Goal: Information Seeking & Learning: Learn about a topic

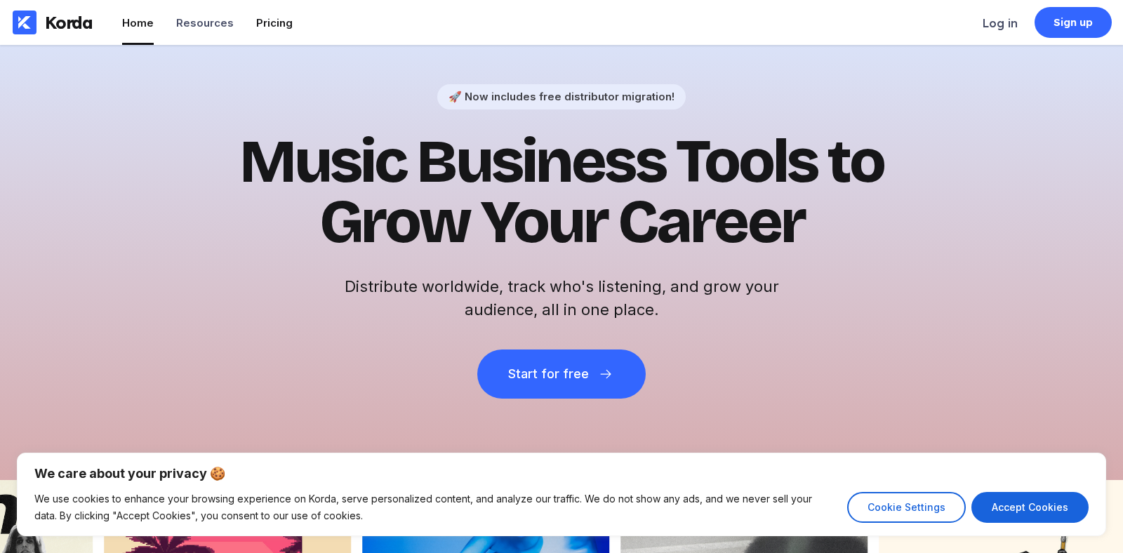
click at [266, 24] on div "Pricing" at bounding box center [274, 22] width 37 height 13
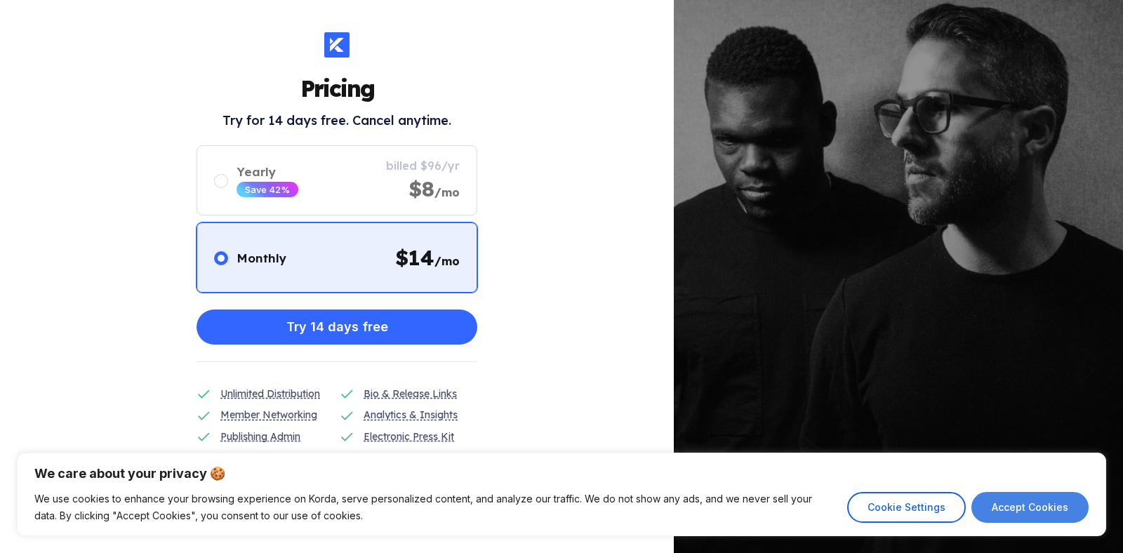
scroll to position [3, 0]
click at [984, 507] on button "Accept Cookies" at bounding box center [1030, 507] width 117 height 31
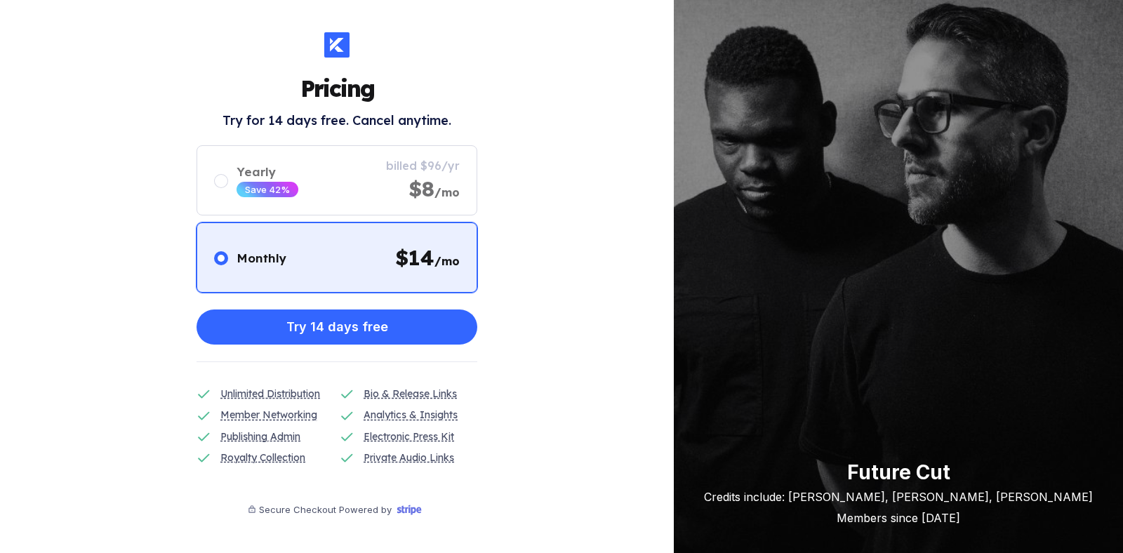
checkbox input "true"
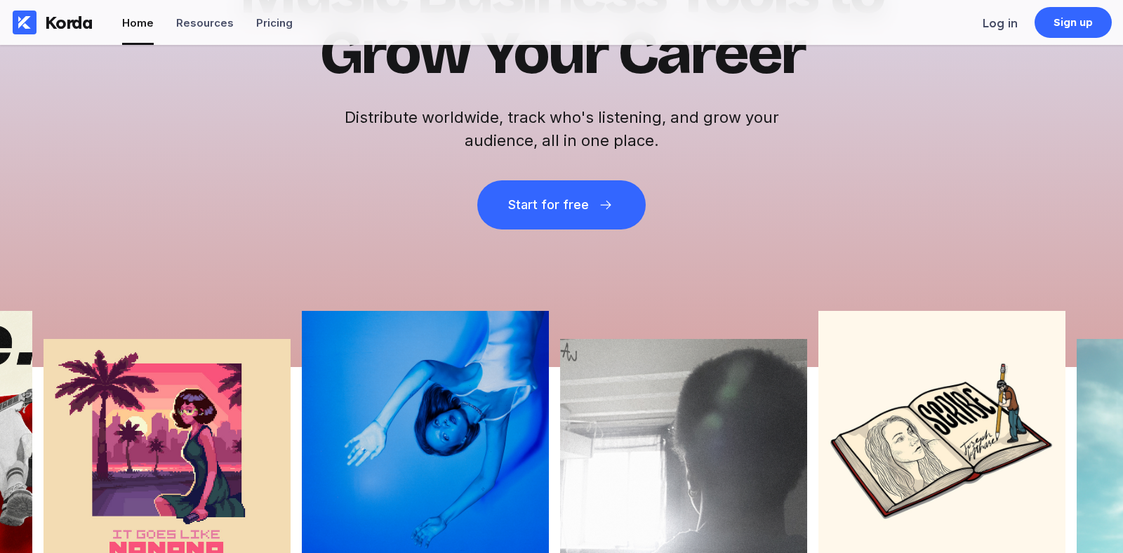
scroll to position [173, 0]
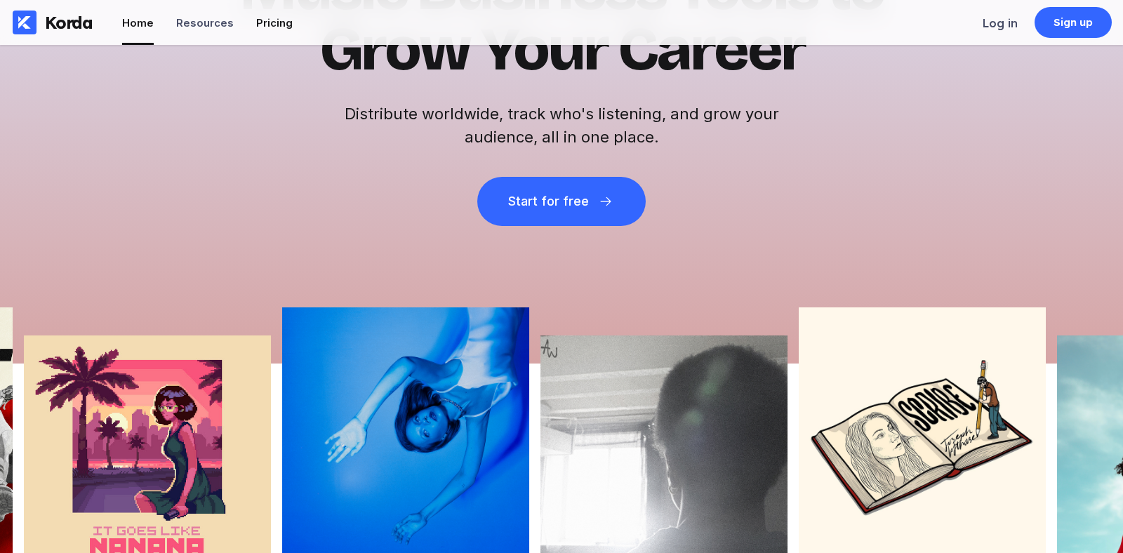
click at [273, 22] on div "Pricing" at bounding box center [274, 22] width 37 height 13
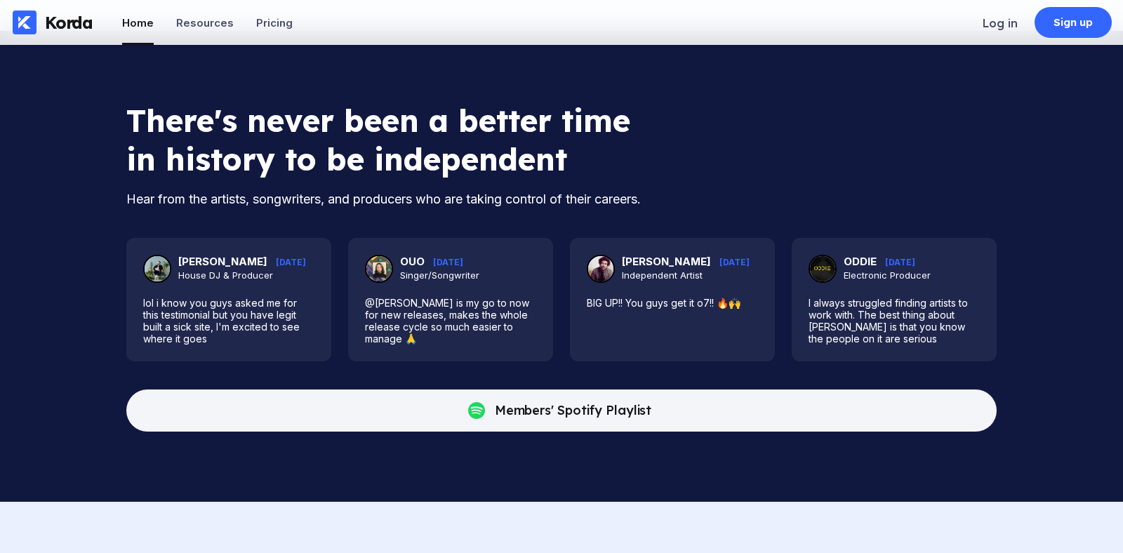
scroll to position [3526, 0]
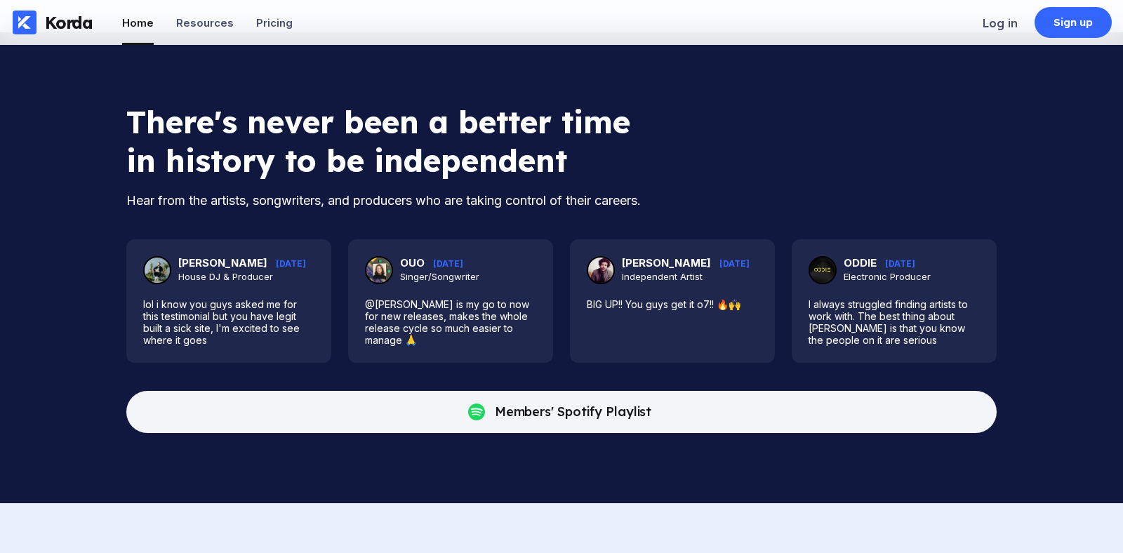
click at [856, 112] on div "There's never been a better time in history to be independent Hear from the art…" at bounding box center [561, 267] width 870 height 331
click at [819, 150] on div "There's never been a better time in history to be independent Hear from the art…" at bounding box center [561, 267] width 870 height 331
click at [835, 152] on div "There's never been a better time in history to be independent Hear from the art…" at bounding box center [561, 267] width 870 height 331
click at [853, 171] on div "There's never been a better time in history to be independent Hear from the art…" at bounding box center [561, 267] width 870 height 331
click at [838, 168] on div "There's never been a better time in history to be independent Hear from the art…" at bounding box center [561, 267] width 870 height 331
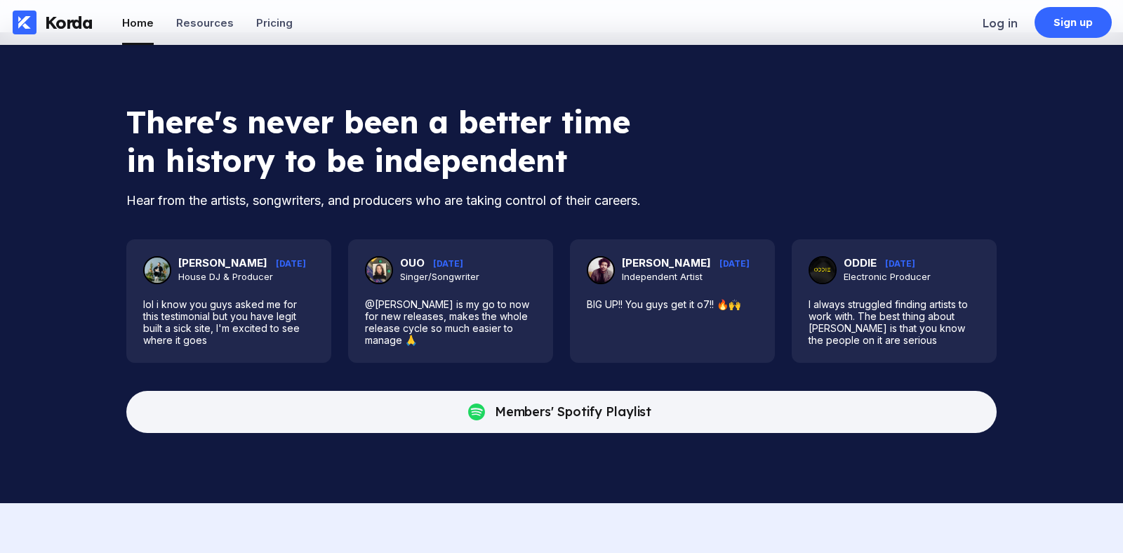
click at [804, 143] on div "There's never been a better time in history to be independent Hear from the art…" at bounding box center [561, 267] width 870 height 331
click at [819, 183] on div "There's never been a better time in history to be independent Hear from the art…" at bounding box center [561, 267] width 870 height 331
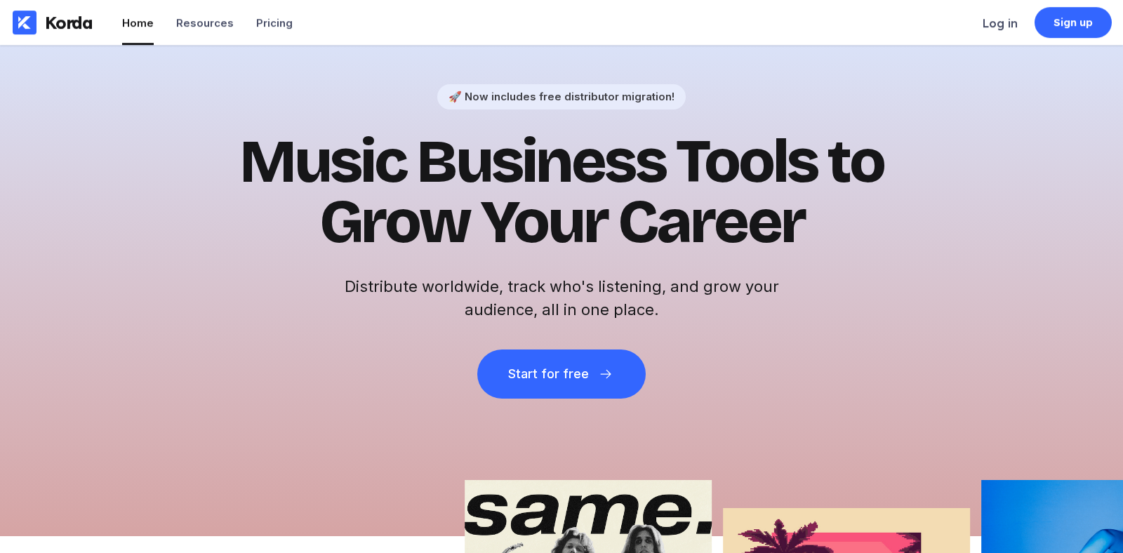
scroll to position [0, 0]
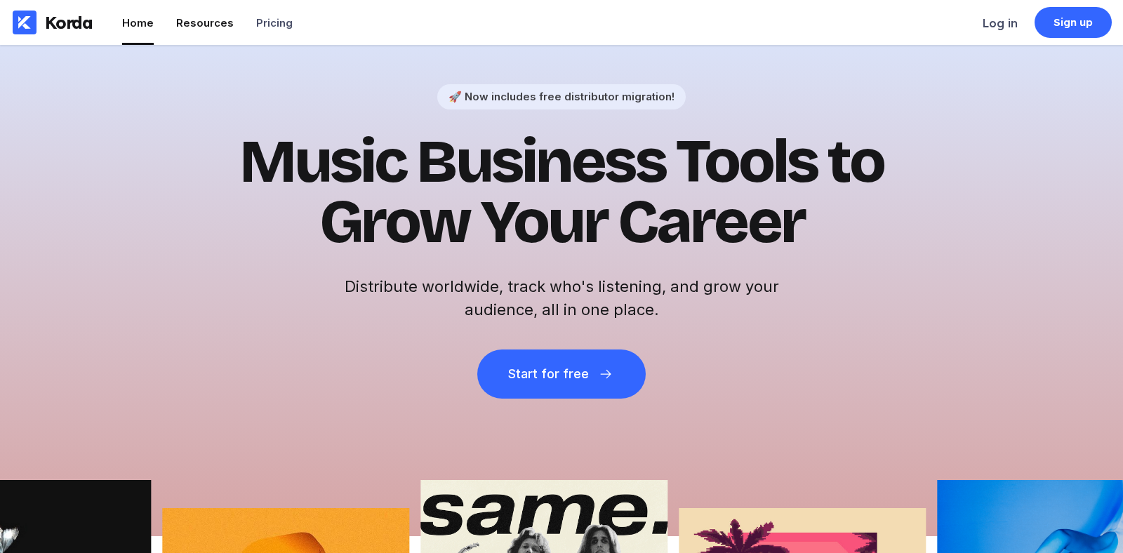
click at [209, 32] on li "Resources" at bounding box center [205, 22] width 58 height 45
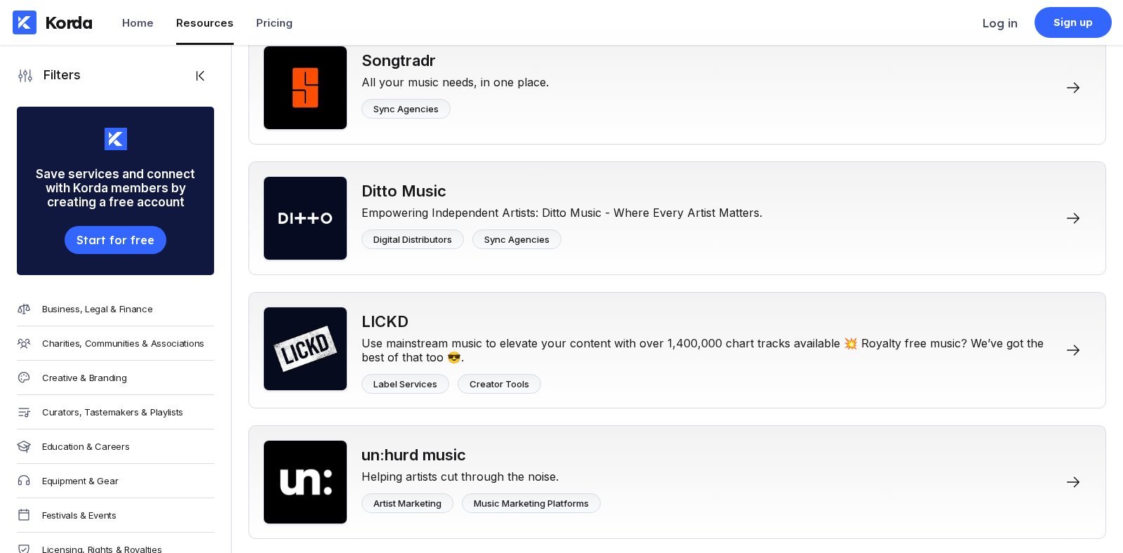
scroll to position [1266, 0]
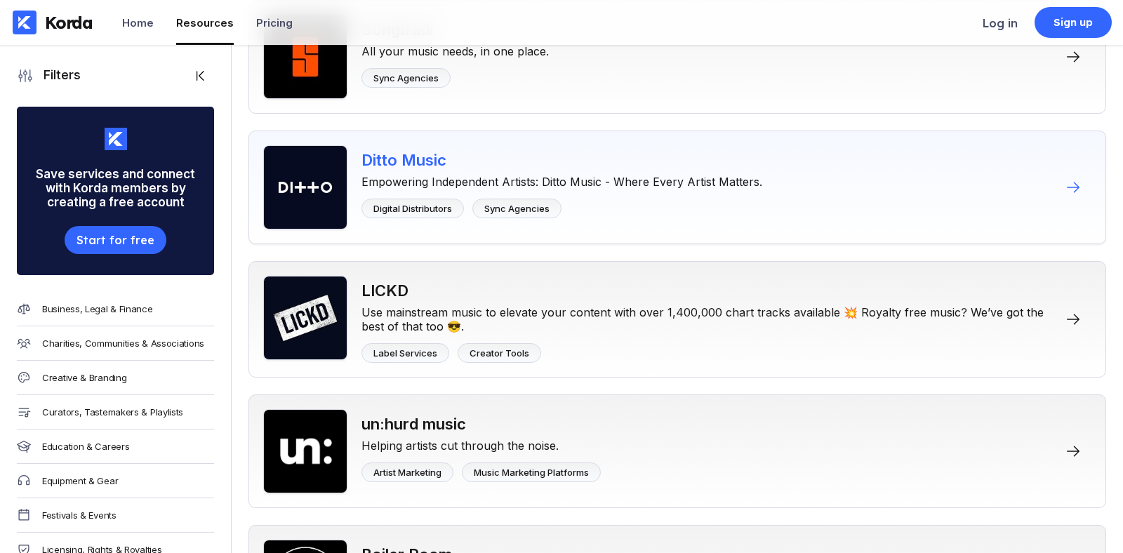
click at [826, 141] on div "Ditto Music Empowering Independent Artists: Ditto Music - Where Every Artist Ma…" at bounding box center [677, 188] width 858 height 114
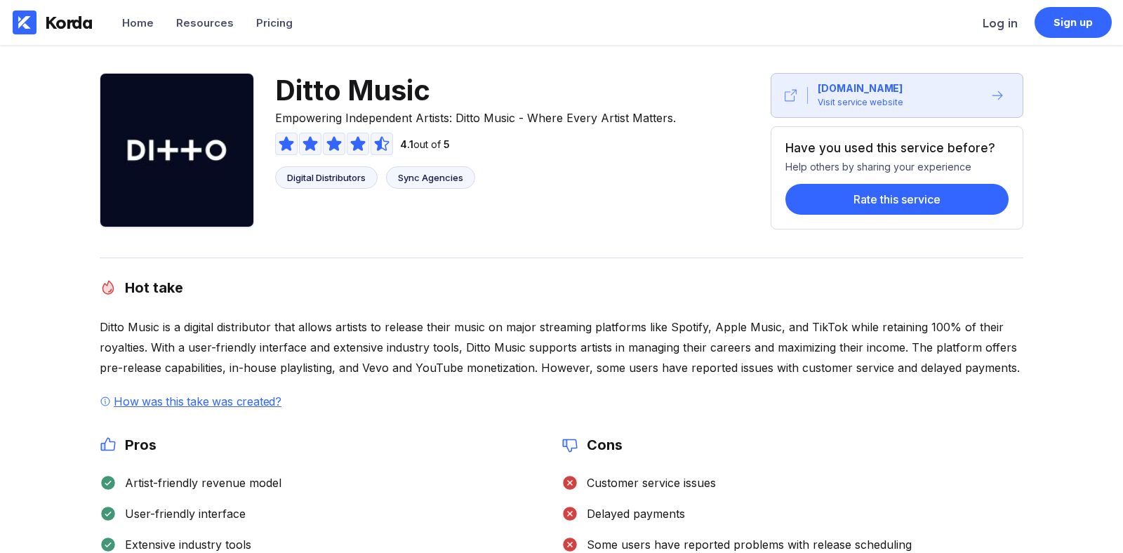
scroll to position [1266, 0]
